Goal: Communication & Community: Ask a question

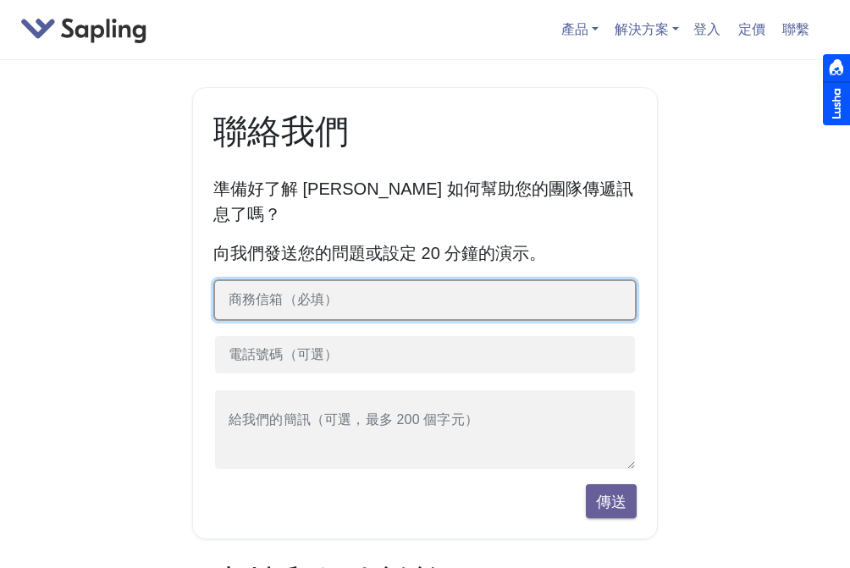
click at [350, 280] on input "text" at bounding box center [425, 301] width 424 height 42
click at [351, 282] on input "text" at bounding box center [425, 301] width 424 height 42
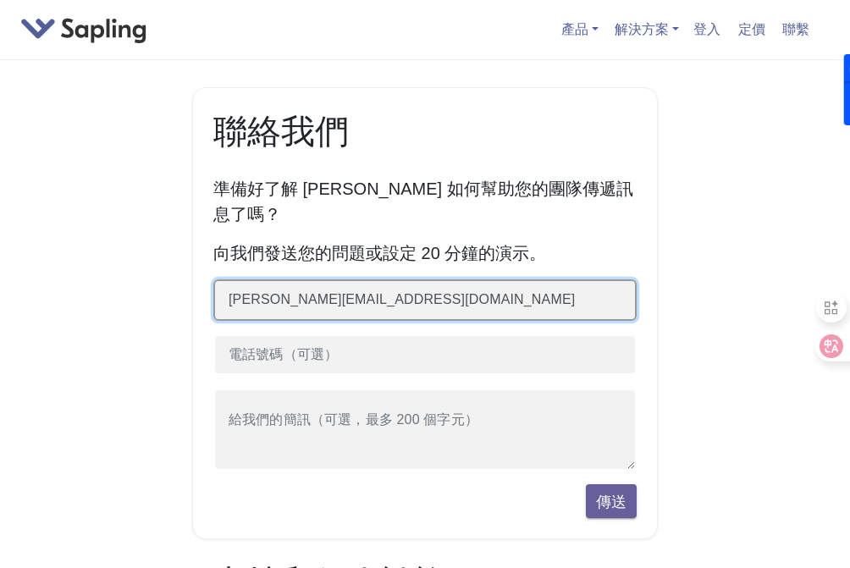
type input "[PERSON_NAME][EMAIL_ADDRESS][DOMAIN_NAME]"
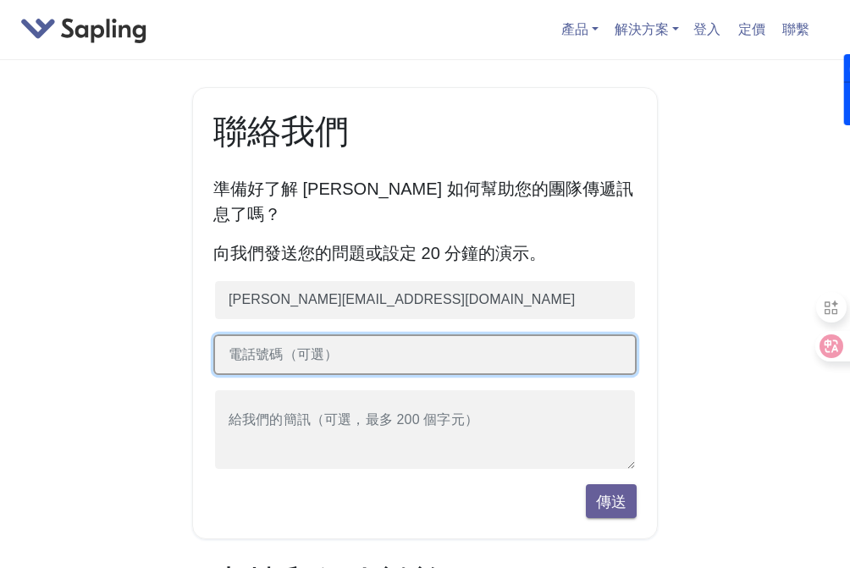
click at [312, 335] on input "text" at bounding box center [425, 356] width 424 height 42
type input "[PHONE_NUMBER]"
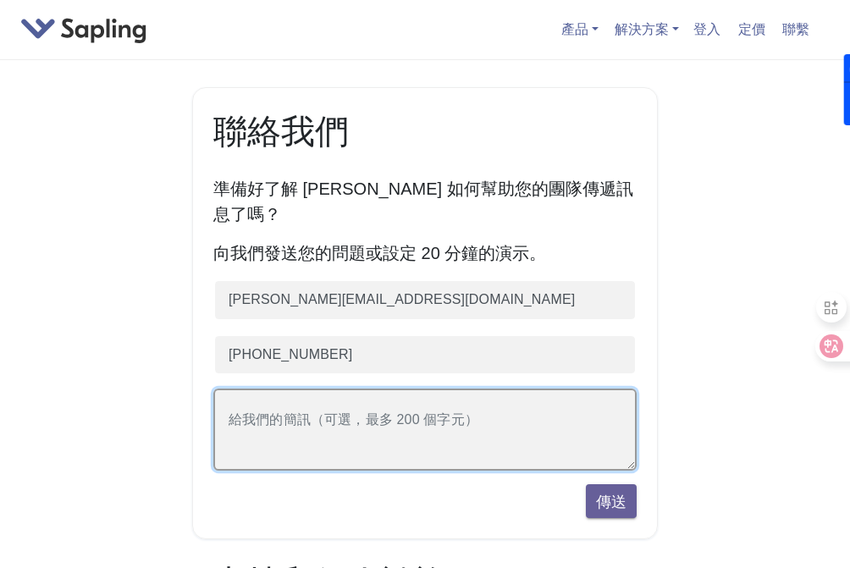
click at [312, 407] on textarea at bounding box center [425, 430] width 424 height 82
click at [360, 393] on textarea at bounding box center [425, 430] width 424 height 82
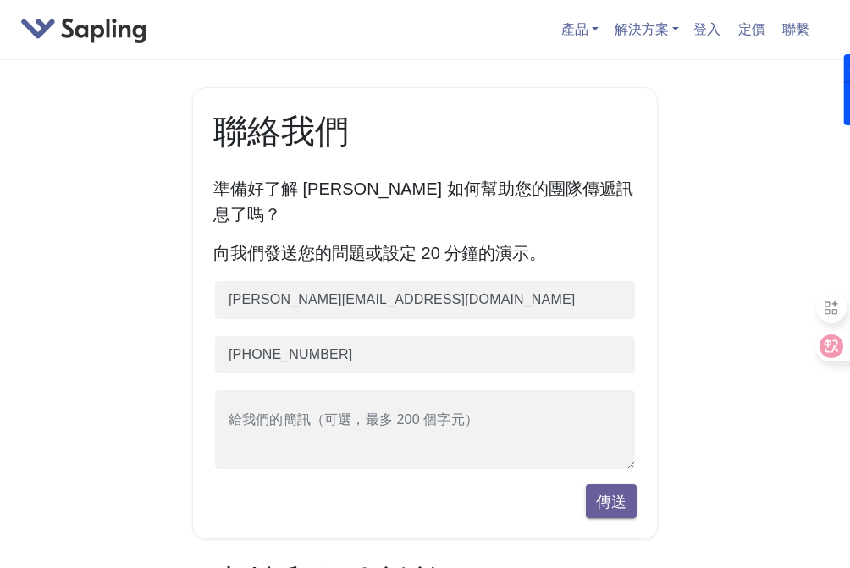
click at [49, 214] on div "聯絡我們 準備好了解 [PERSON_NAME] 如何幫助您的團隊傳遞訊息了嗎？ 向我們發送您的問題或設定 20 分鐘的演示。 [PERSON_NAME][E…" at bounding box center [425, 578] width 813 height 983
